Goal: Task Accomplishment & Management: Use online tool/utility

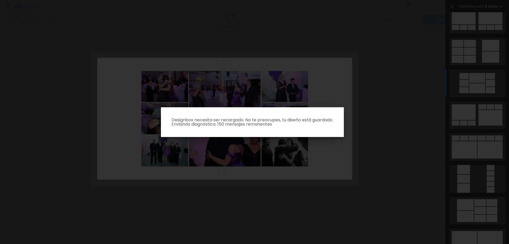
scroll to position [159, 0]
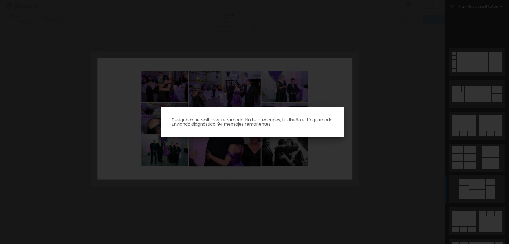
scroll to position [0, 1582]
